Goal: Information Seeking & Learning: Learn about a topic

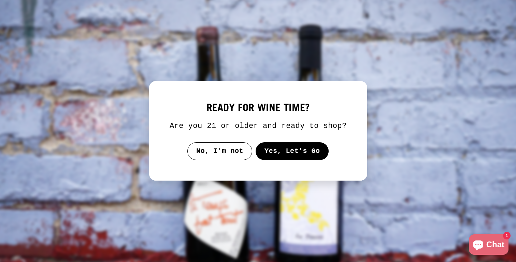
click at [273, 156] on button "Yes, Let's Go" at bounding box center [292, 151] width 73 height 18
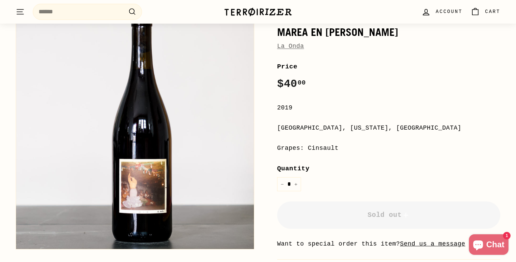
scroll to position [77, 0]
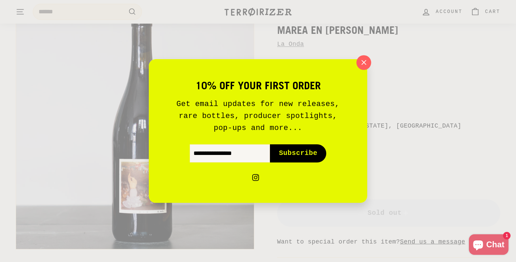
click at [360, 66] on icon "button" at bounding box center [364, 62] width 10 height 10
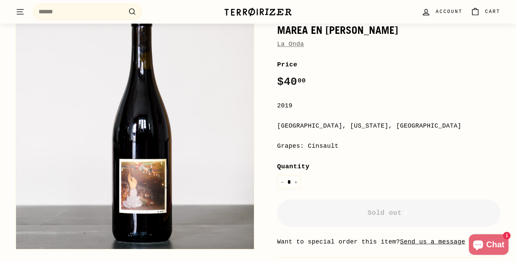
drag, startPoint x: 310, startPoint y: 100, endPoint x: 331, endPoint y: 129, distance: 35.5
click at [331, 129] on div "**********" at bounding box center [388, 192] width 223 height 267
click at [331, 129] on div "[GEOGRAPHIC_DATA], [US_STATE], [GEOGRAPHIC_DATA]" at bounding box center [388, 126] width 223 height 10
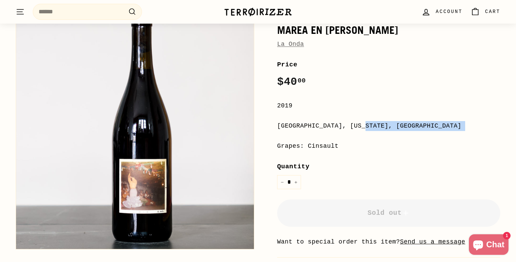
click at [331, 129] on div "[GEOGRAPHIC_DATA], [US_STATE], [GEOGRAPHIC_DATA]" at bounding box center [388, 126] width 223 height 10
copy div "[GEOGRAPHIC_DATA], [US_STATE], [GEOGRAPHIC_DATA]"
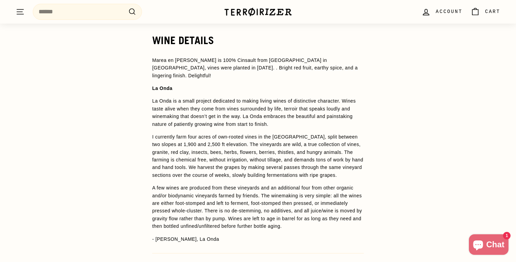
scroll to position [517, 0]
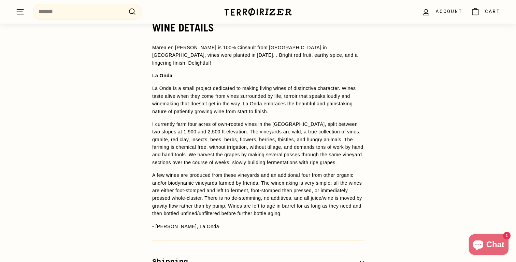
click at [214, 45] on span "Marea en [PERSON_NAME] is 100% Cinsault from [GEOGRAPHIC_DATA] in [GEOGRAPHIC_D…" at bounding box center [255, 55] width 206 height 21
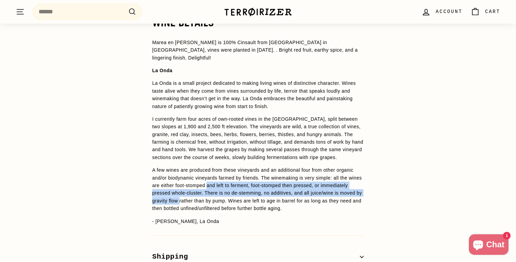
drag, startPoint x: 225, startPoint y: 185, endPoint x: 236, endPoint y: 204, distance: 21.3
click at [236, 204] on p "A few wines are produced from these vineyards and an additional four from other…" at bounding box center [258, 189] width 212 height 46
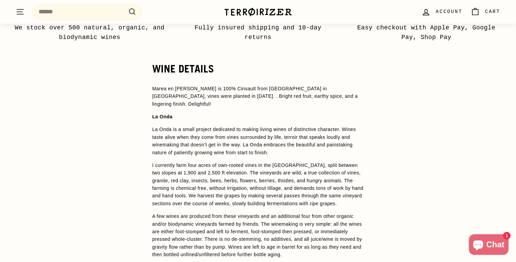
scroll to position [477, 0]
click at [213, 85] on span "Marea en [PERSON_NAME] is 100% Cinsault from [GEOGRAPHIC_DATA] in [GEOGRAPHIC_D…" at bounding box center [255, 95] width 206 height 21
copy span "Cinsault"
